Goal: Information Seeking & Learning: Check status

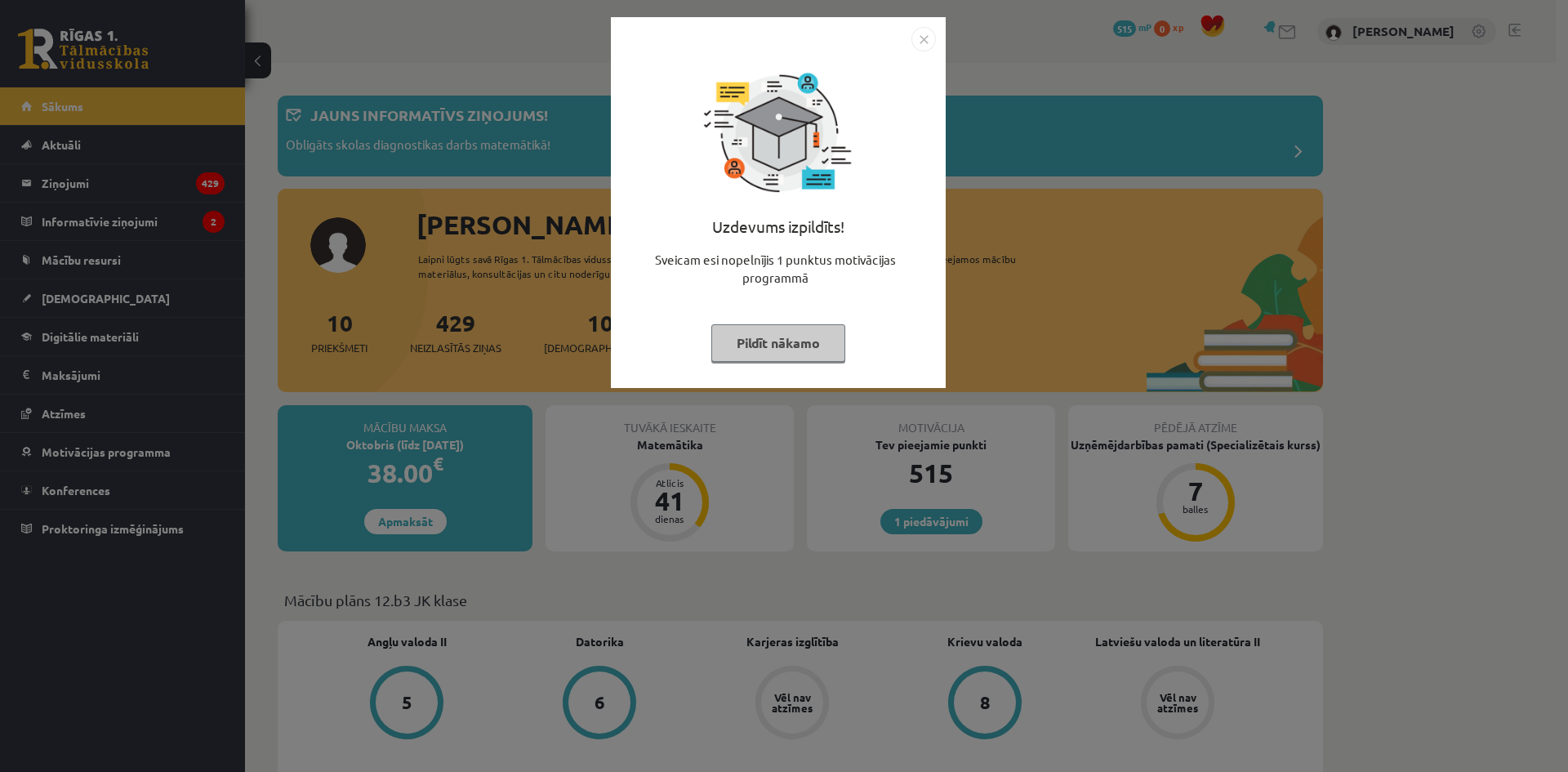
click at [822, 342] on button "Pildīt nākamo" at bounding box center [779, 343] width 134 height 38
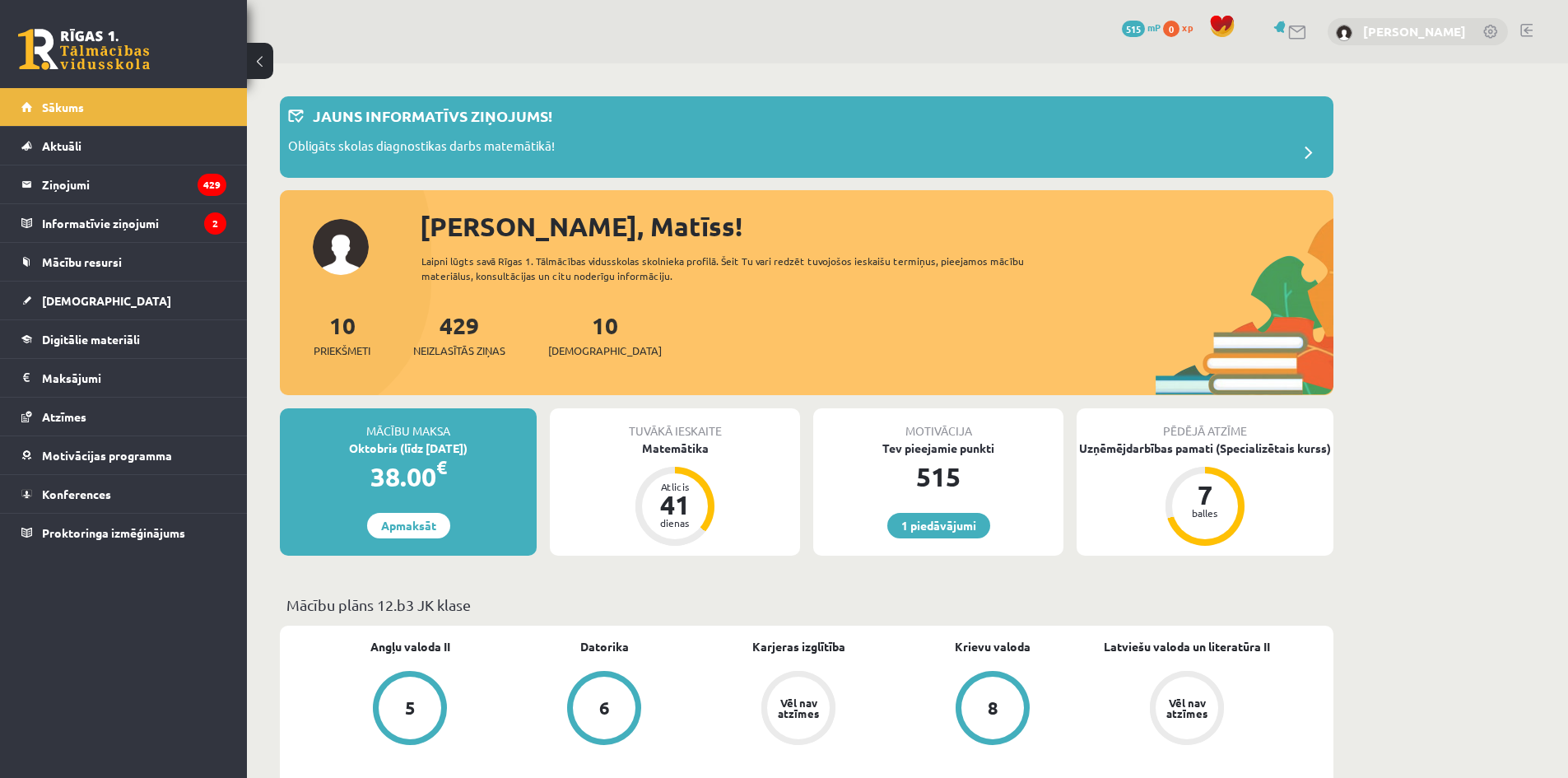
drag, startPoint x: 1439, startPoint y: 29, endPoint x: 1429, endPoint y: 30, distance: 10.0
click at [1439, 29] on link "[PERSON_NAME]" at bounding box center [1414, 31] width 103 height 17
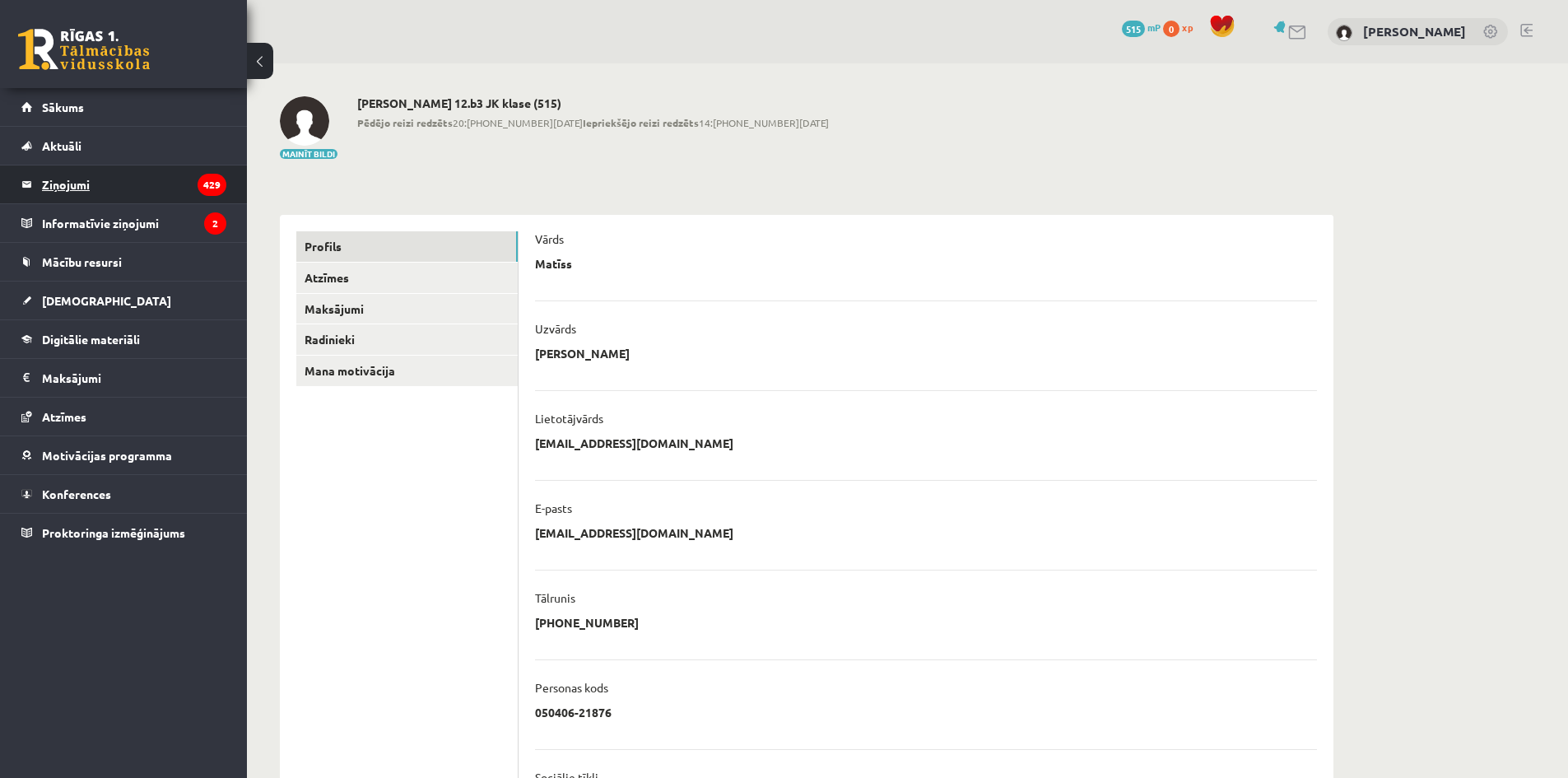
click at [107, 187] on legend "Ziņojumi 429" at bounding box center [134, 184] width 185 height 38
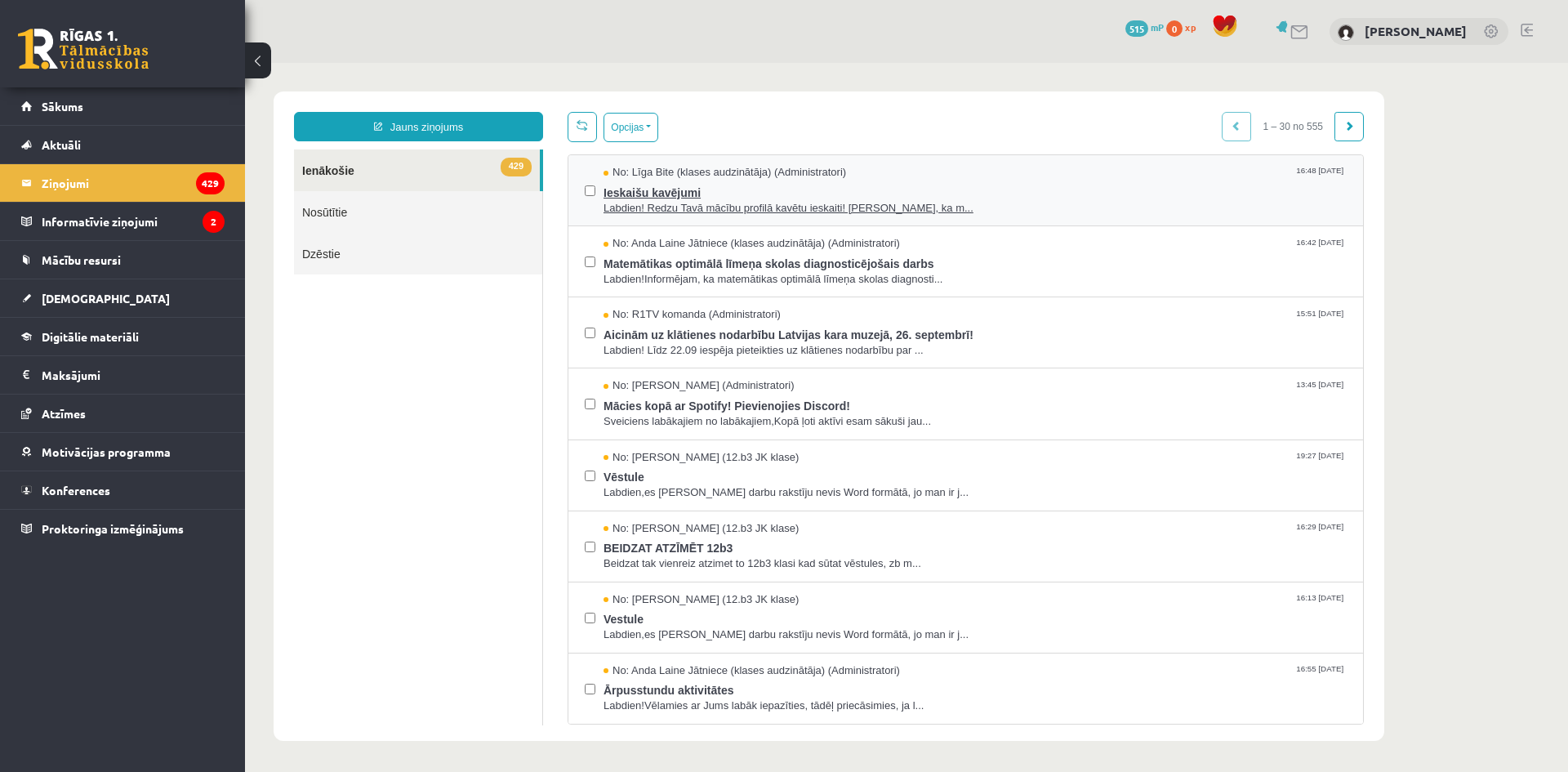
click at [783, 207] on span "Labdien! Redzu Tavā mācību profilā kavētu ieskaiti! [PERSON_NAME], ka m..." at bounding box center [975, 209] width 743 height 16
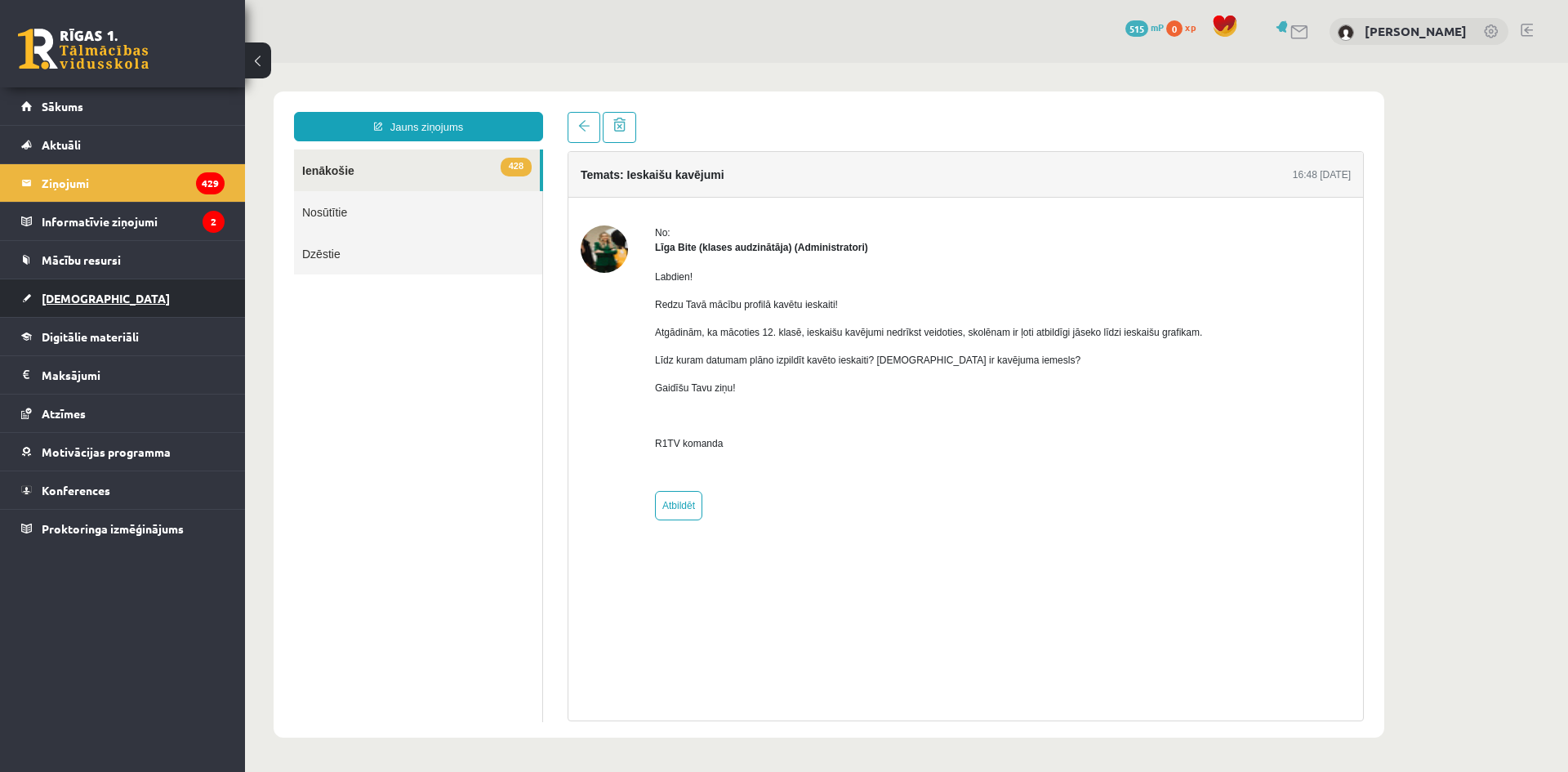
click at [90, 303] on span "[DEMOGRAPHIC_DATA]" at bounding box center [106, 298] width 129 height 15
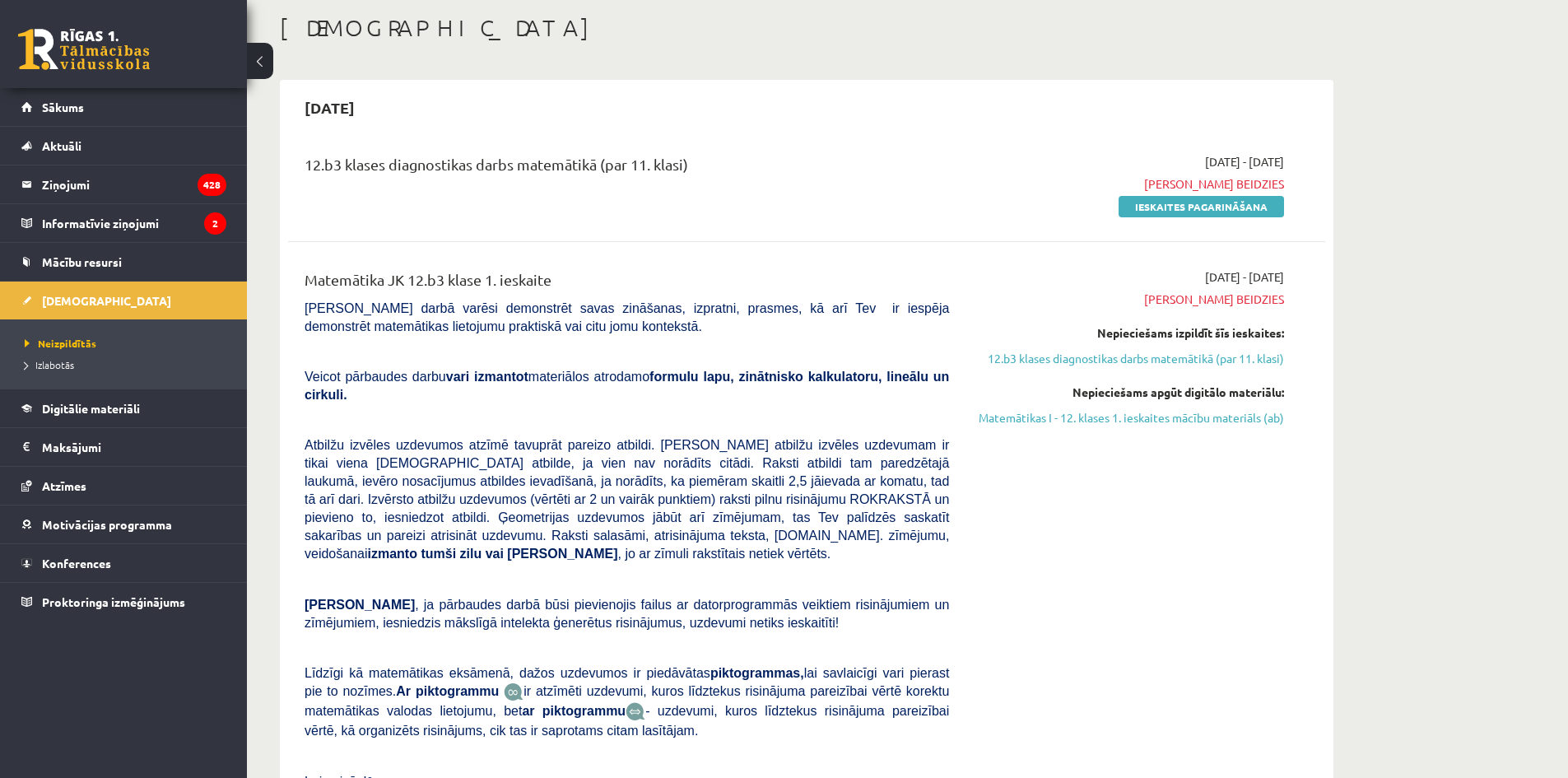
scroll to position [164, 0]
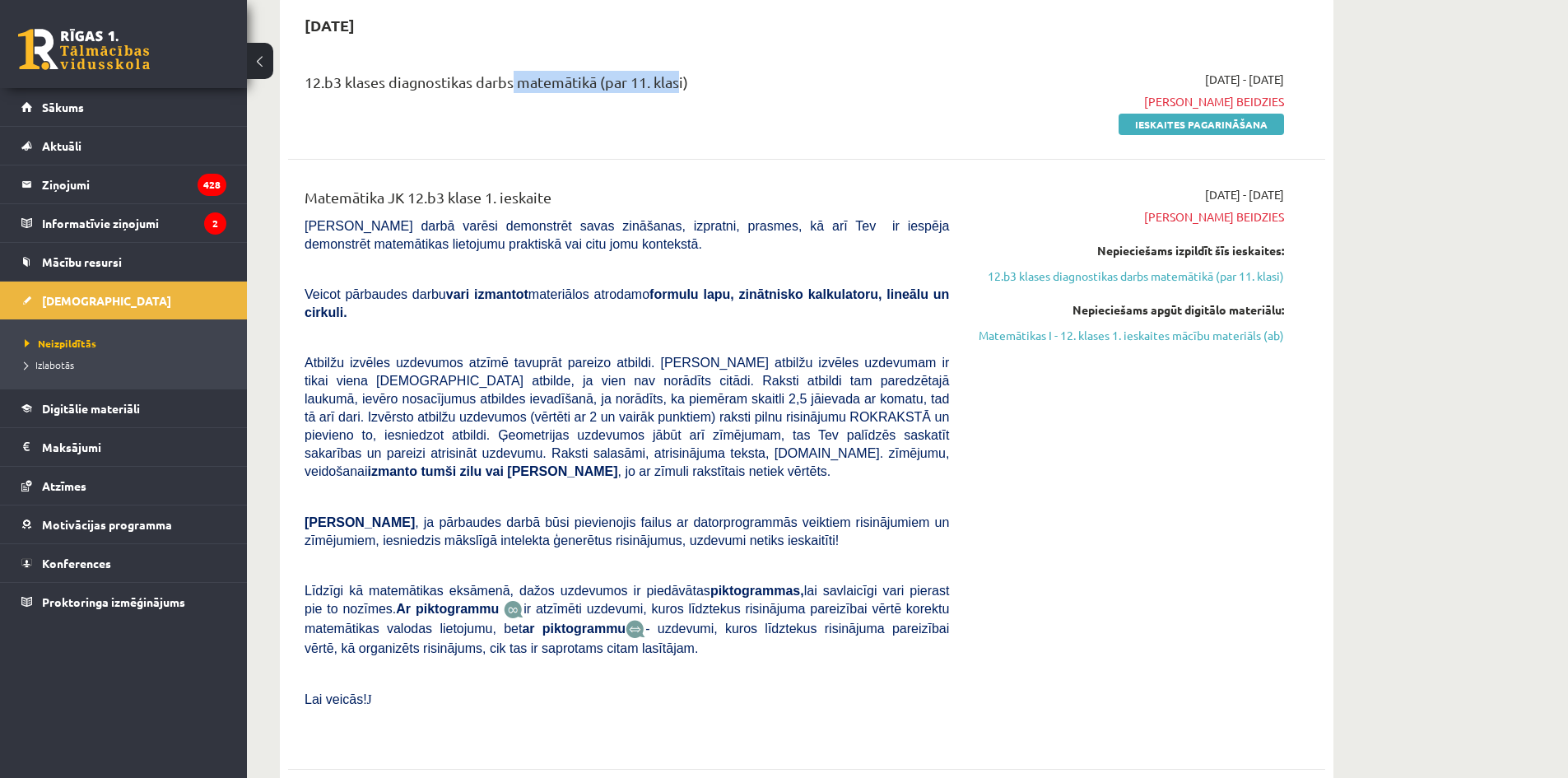
drag, startPoint x: 511, startPoint y: 84, endPoint x: 673, endPoint y: 89, distance: 162.1
click at [673, 89] on div "12.b3 klases diagnostikas darbs matemātikā (par 11. klasi)" at bounding box center [627, 86] width 645 height 30
click at [796, 106] on div "12.b3 klases diagnostikas darbs matemātikā (par 11. klasi)" at bounding box center [627, 102] width 669 height 62
drag, startPoint x: 365, startPoint y: 194, endPoint x: 545, endPoint y: 188, distance: 180.1
click at [544, 188] on div "Matemātika JK 12.b3 klase 1. ieskaite" at bounding box center [627, 202] width 645 height 30
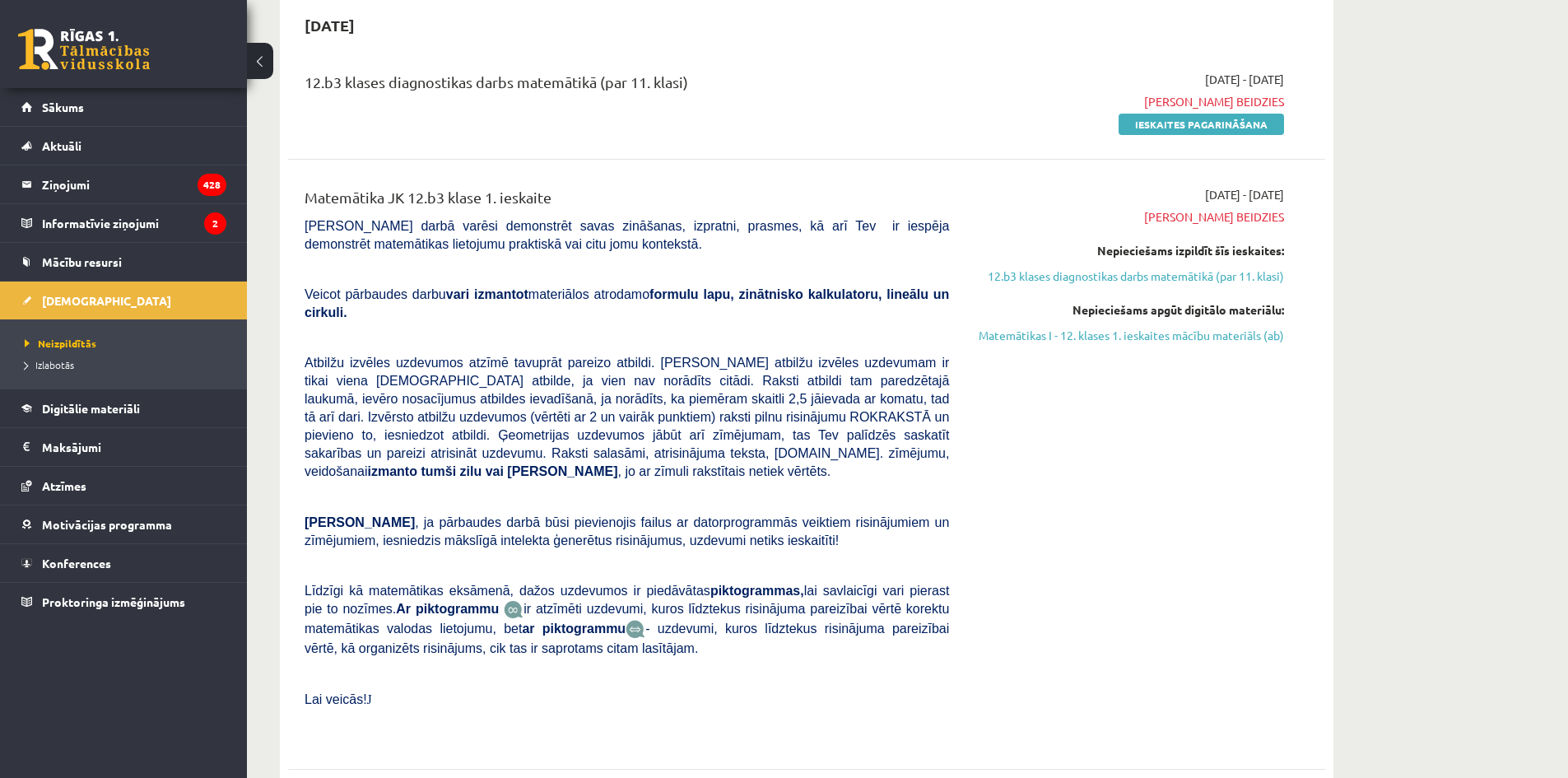
click at [688, 197] on div "Matemātika JK 12.b3 klase 1. ieskaite" at bounding box center [627, 202] width 645 height 30
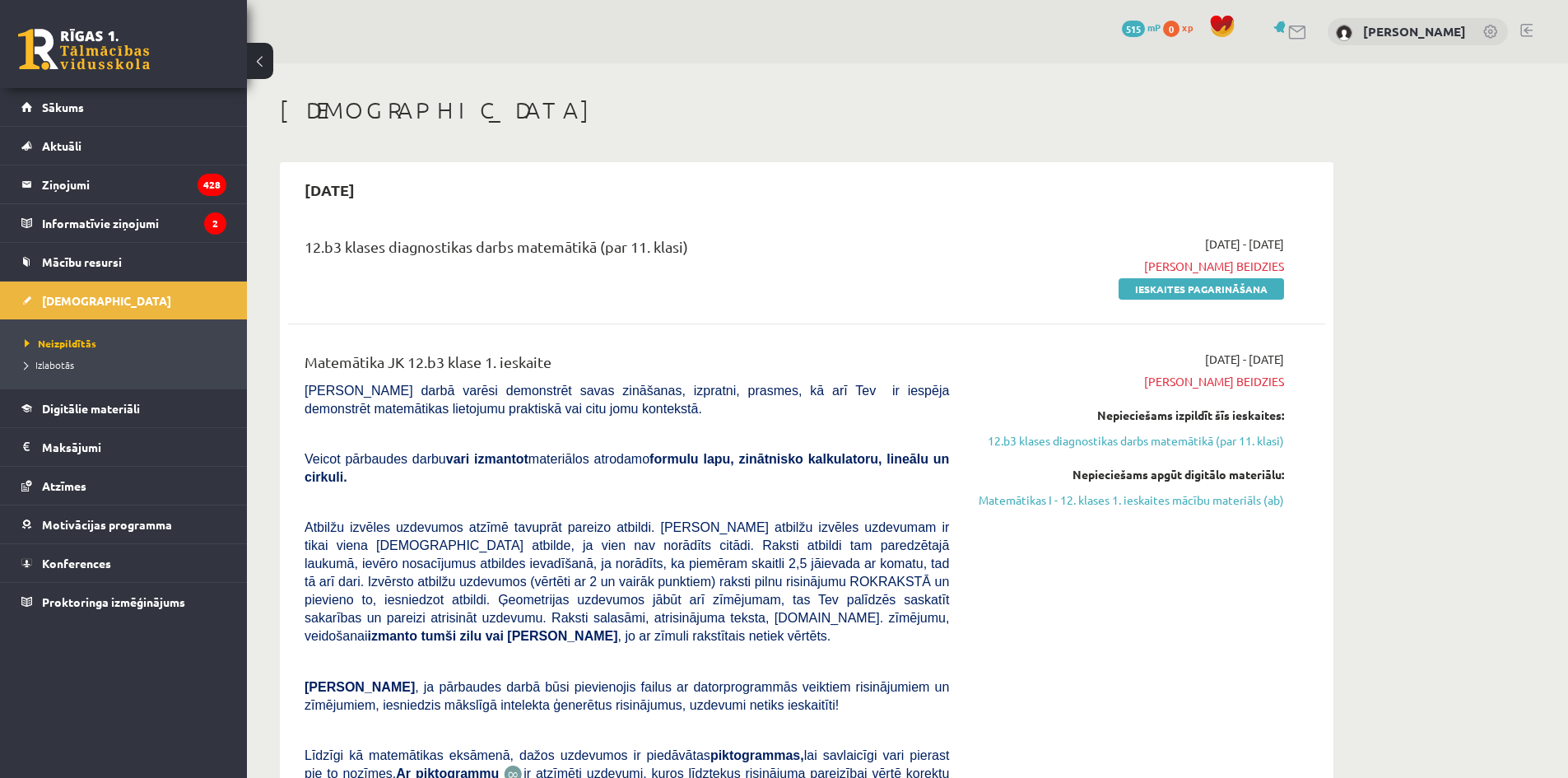
scroll to position [83, 0]
